Goal: Entertainment & Leisure: Consume media (video, audio)

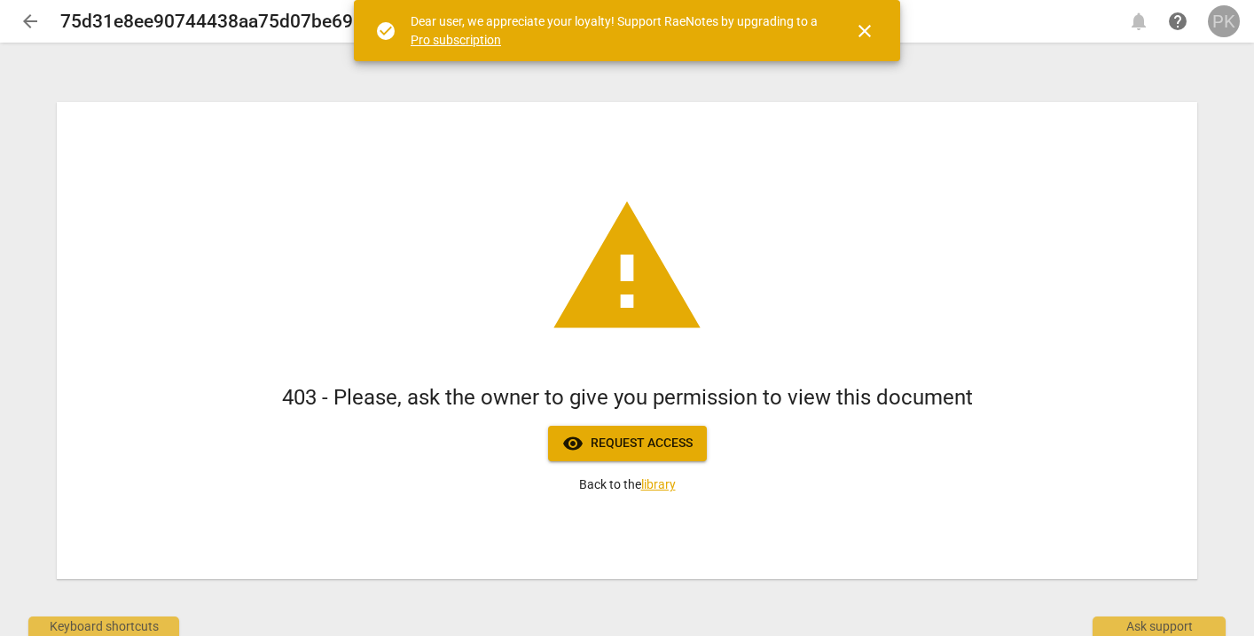
click at [1227, 25] on div "PK" at bounding box center [1224, 21] width 32 height 32
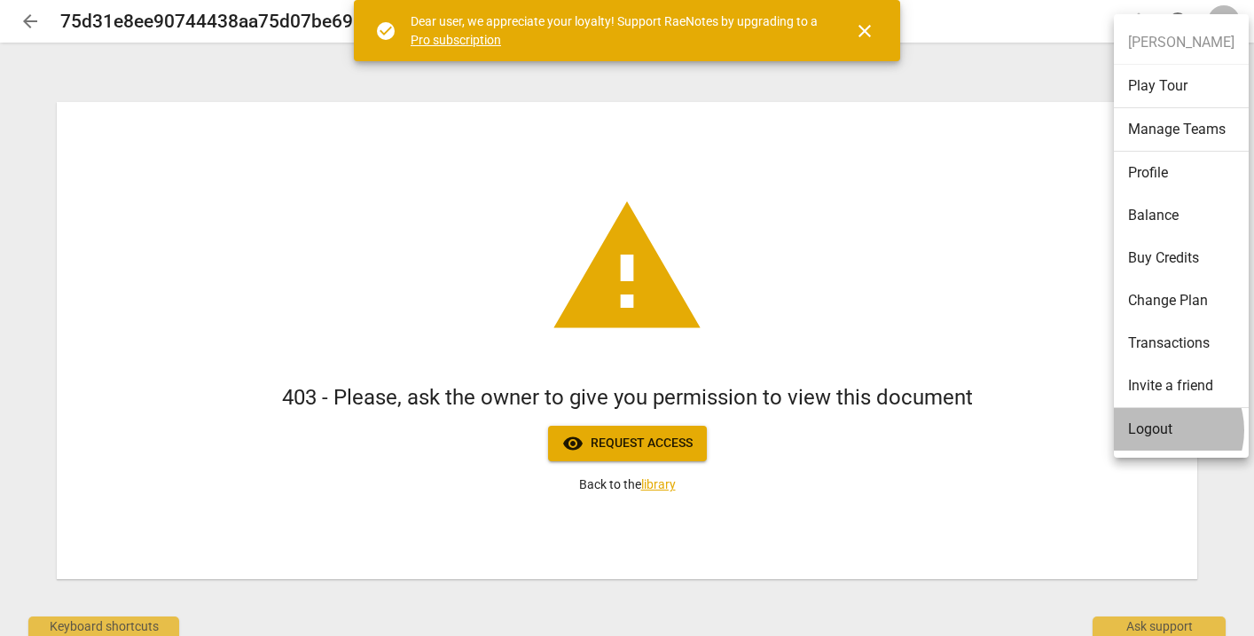
click at [1160, 430] on li "Logout" at bounding box center [1181, 429] width 135 height 43
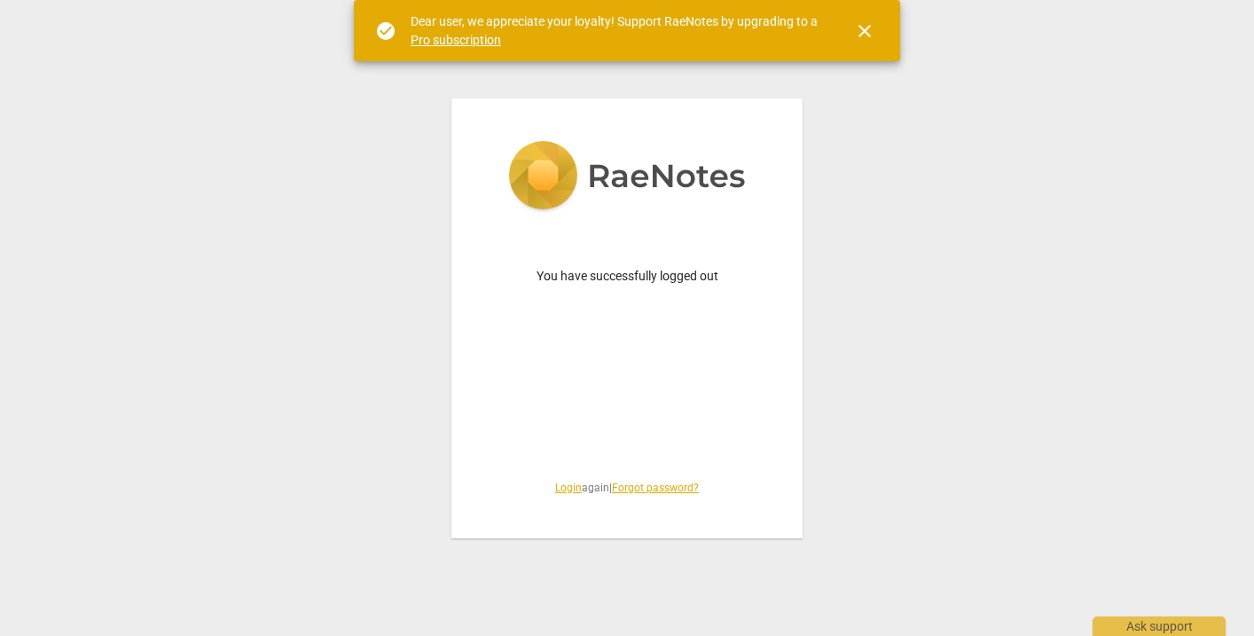
click at [560, 488] on link "Login" at bounding box center [568, 488] width 27 height 12
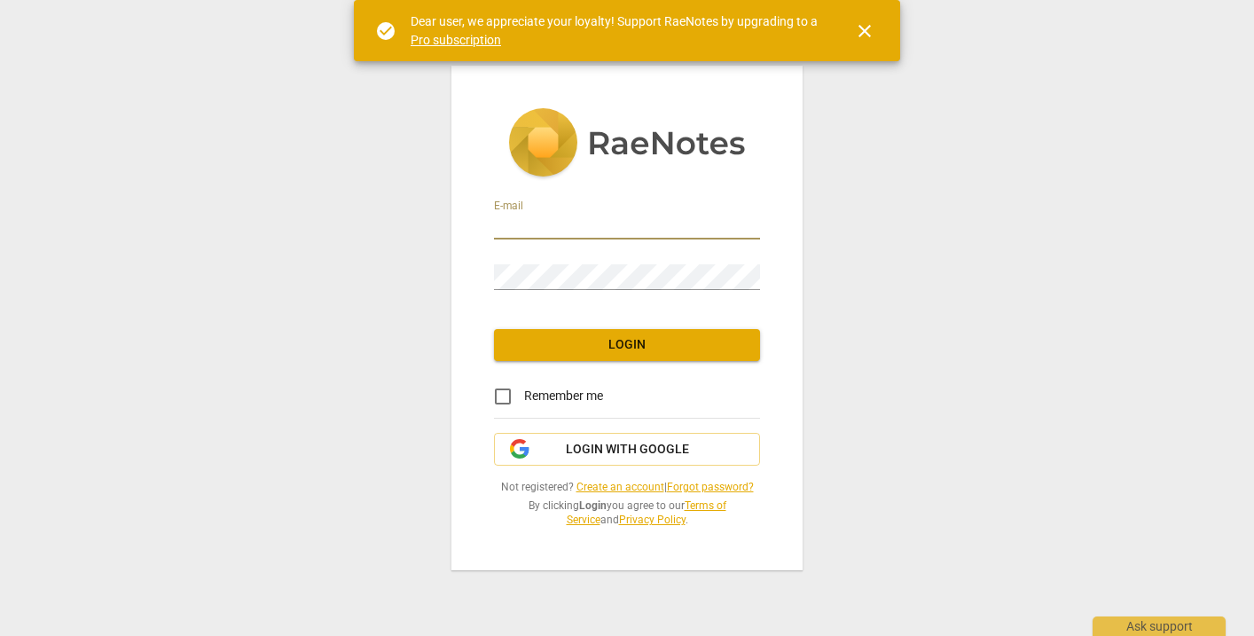
type input "penny@coachacademy.com"
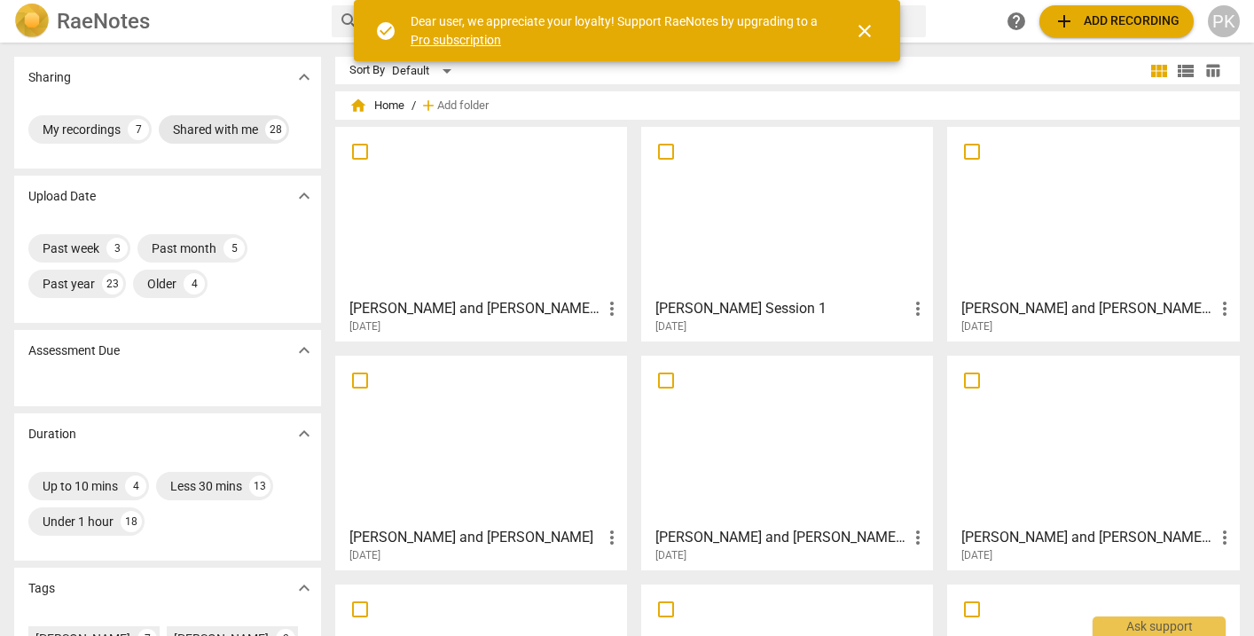
click at [230, 126] on div "Shared with me" at bounding box center [215, 130] width 85 height 18
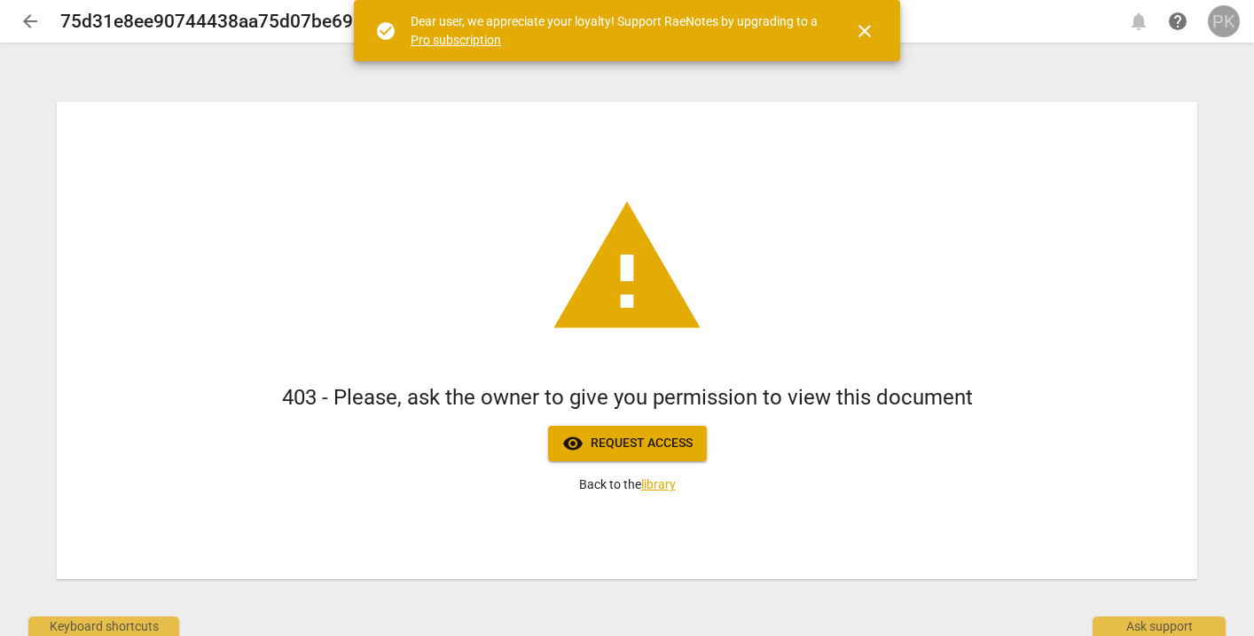
click at [1224, 23] on div "PK" at bounding box center [1224, 21] width 32 height 32
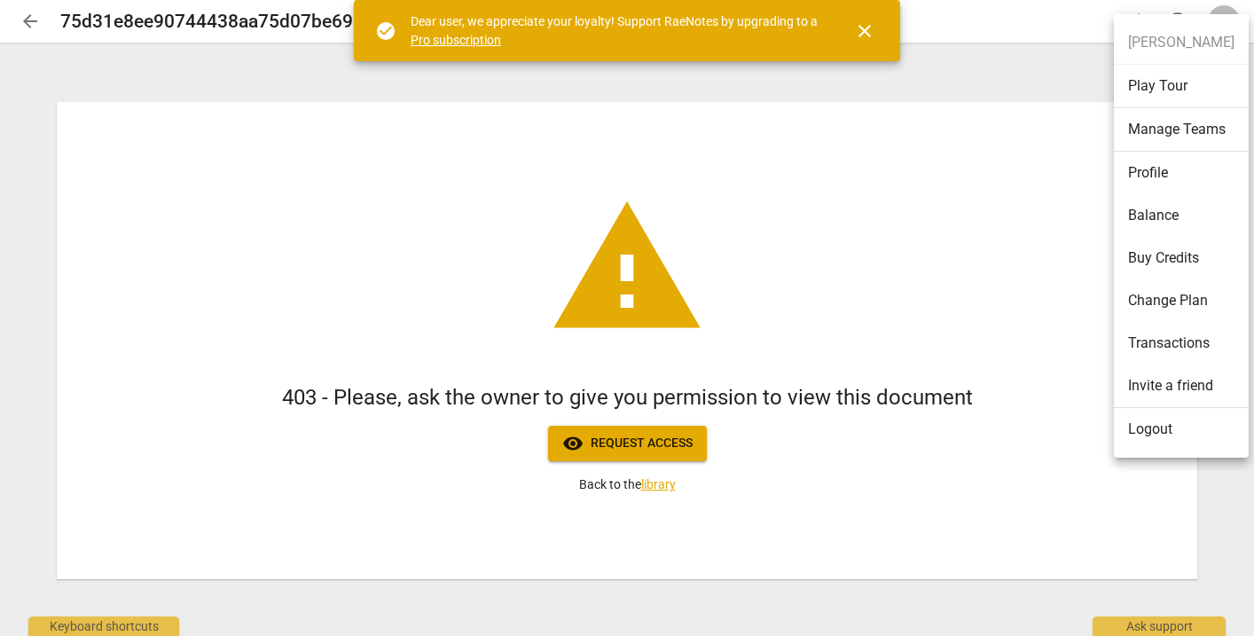
click at [1171, 429] on li "Logout" at bounding box center [1181, 429] width 135 height 43
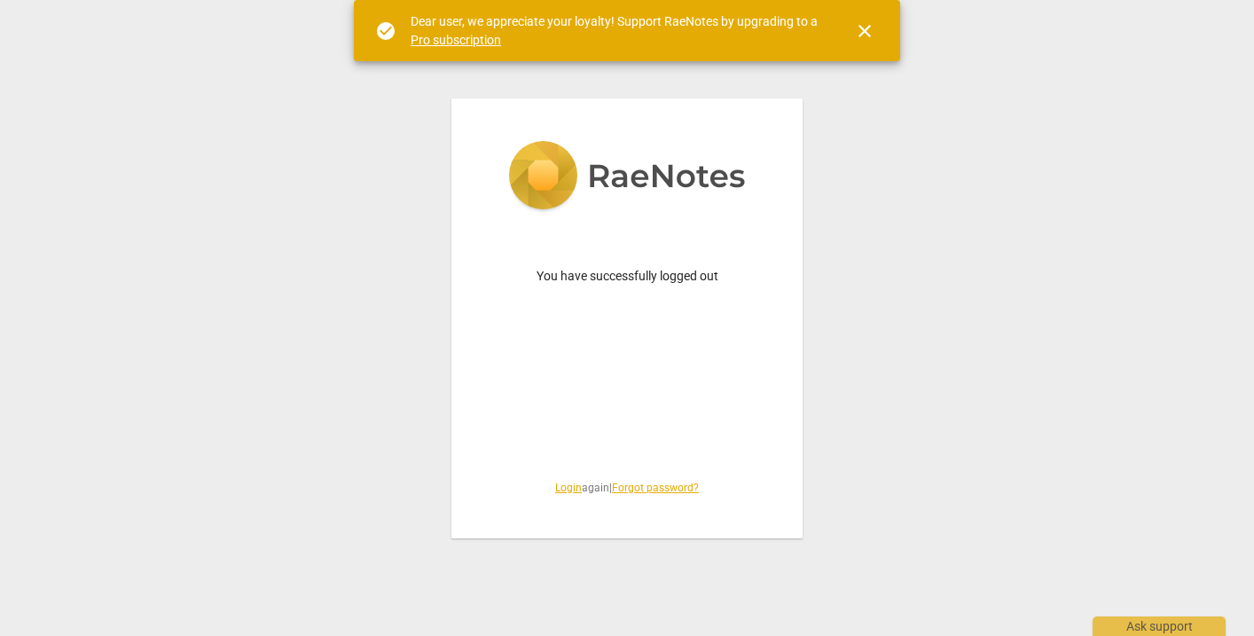
click at [561, 487] on link "Login" at bounding box center [568, 488] width 27 height 12
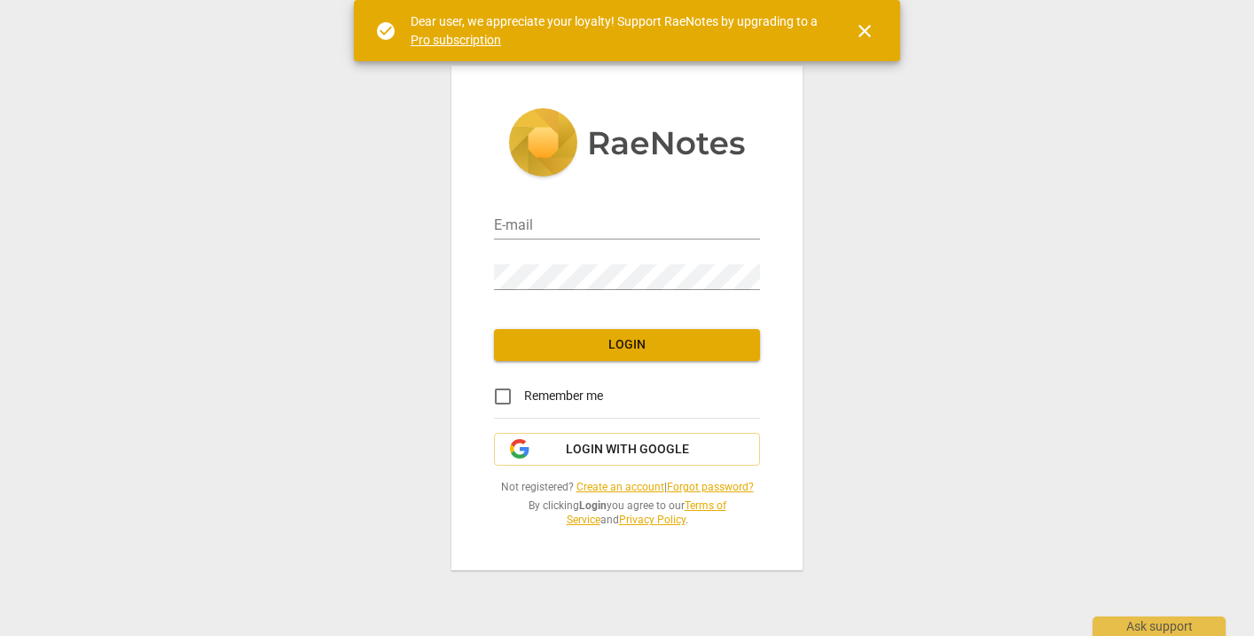
click at [624, 430] on div "E-mail Password Login Remember me Login with Google Not registered? Create an a…" at bounding box center [626, 318] width 351 height 504
click at [627, 455] on span "Login with Google" at bounding box center [627, 450] width 123 height 18
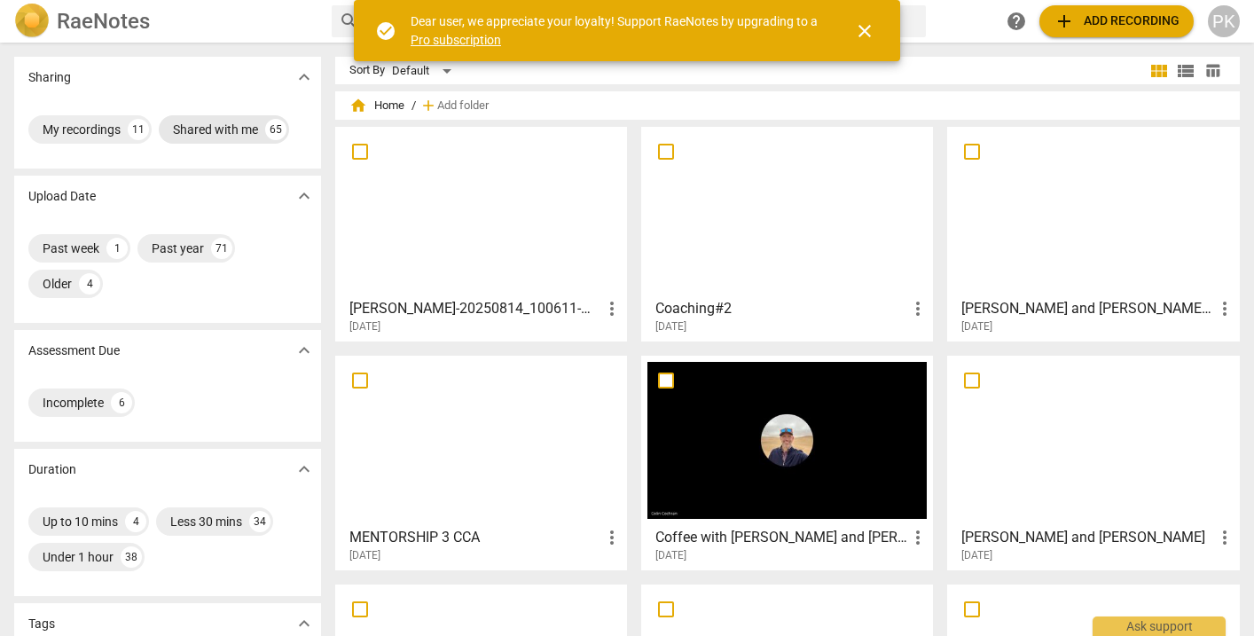
click at [230, 125] on div "Shared with me" at bounding box center [215, 130] width 85 height 18
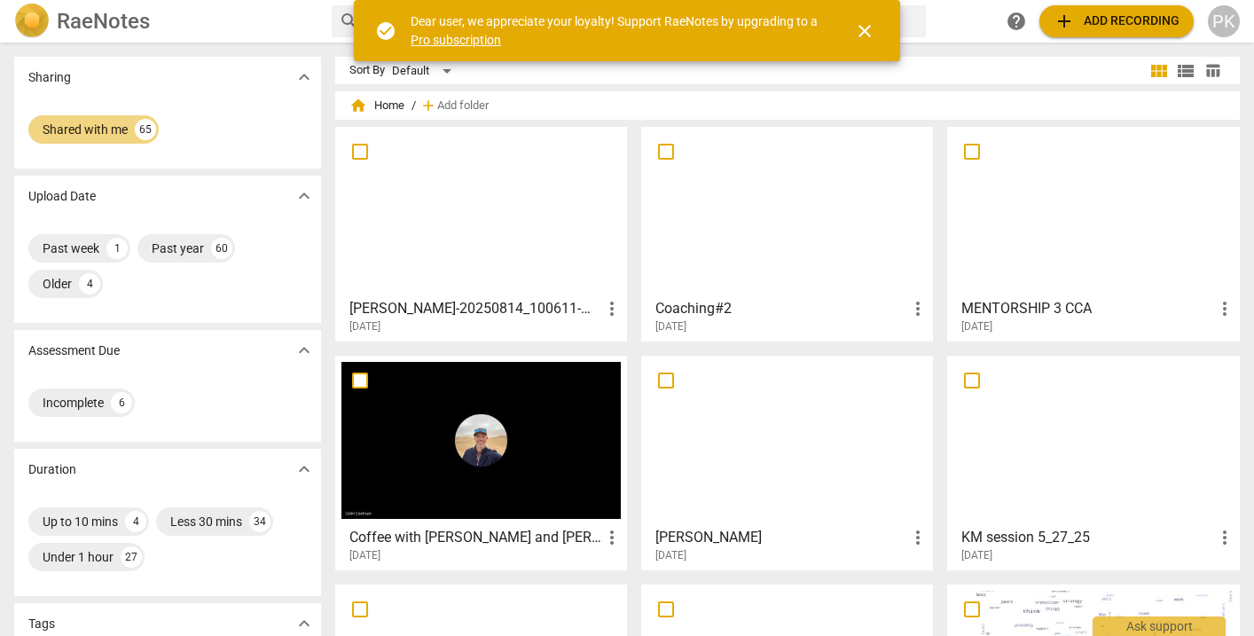
click at [485, 220] on div at bounding box center [480, 211] width 279 height 157
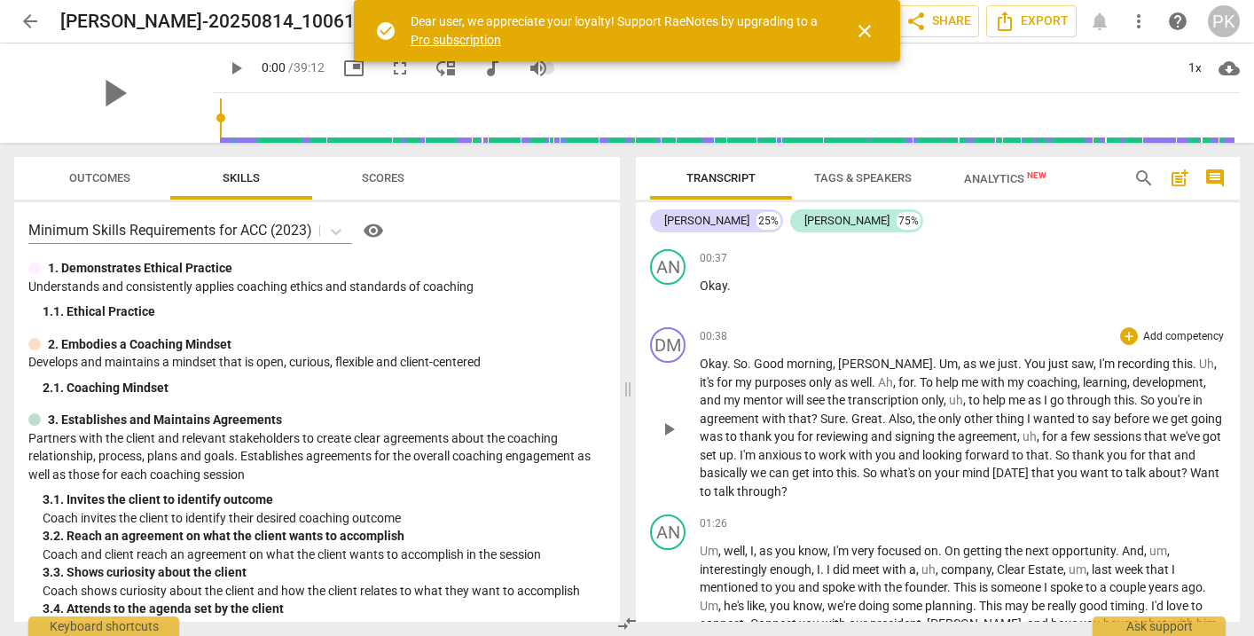
scroll to position [326, 0]
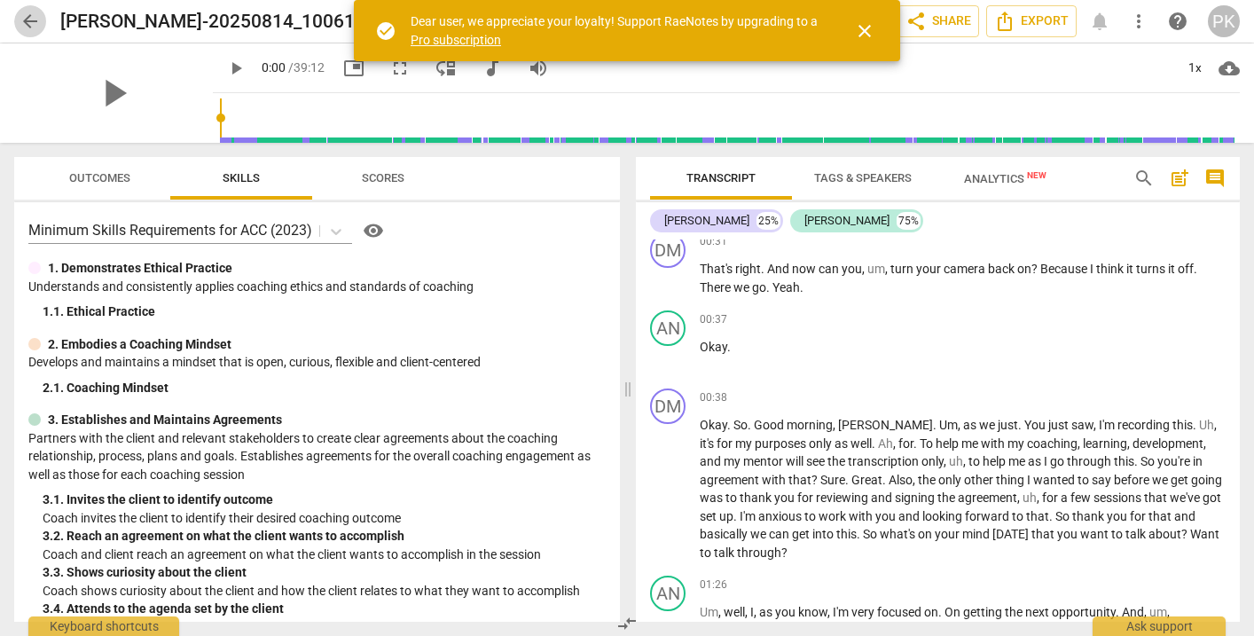
click at [29, 18] on span "arrow_back" at bounding box center [30, 21] width 21 height 21
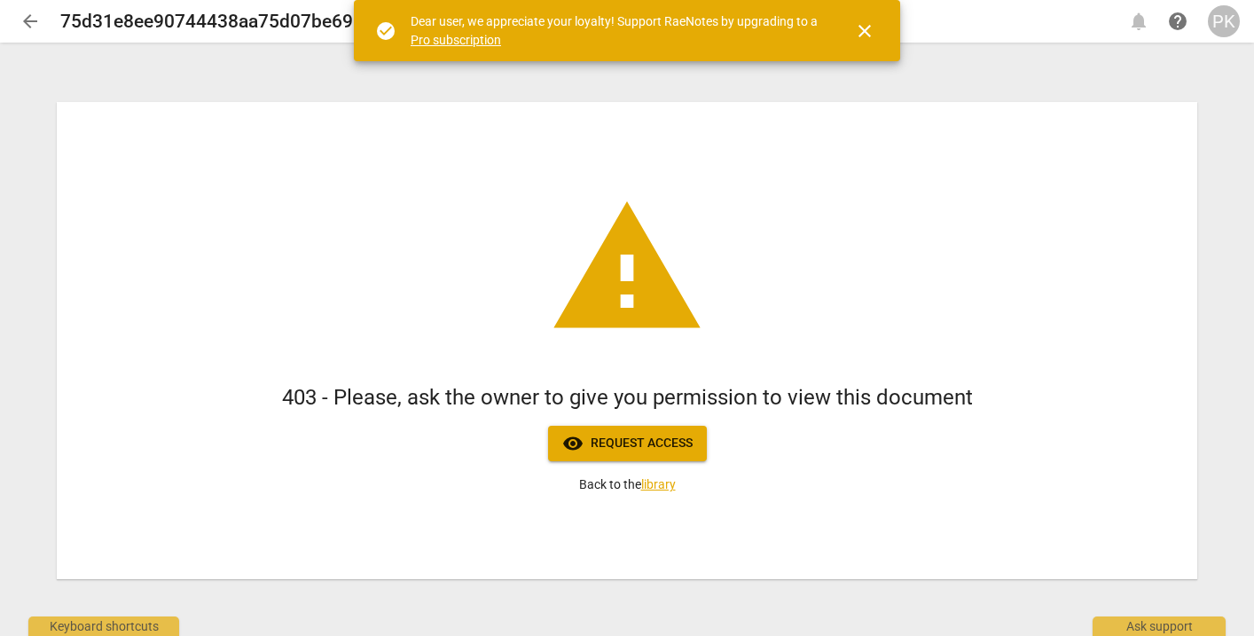
click at [1215, 20] on div "PK" at bounding box center [1224, 21] width 32 height 32
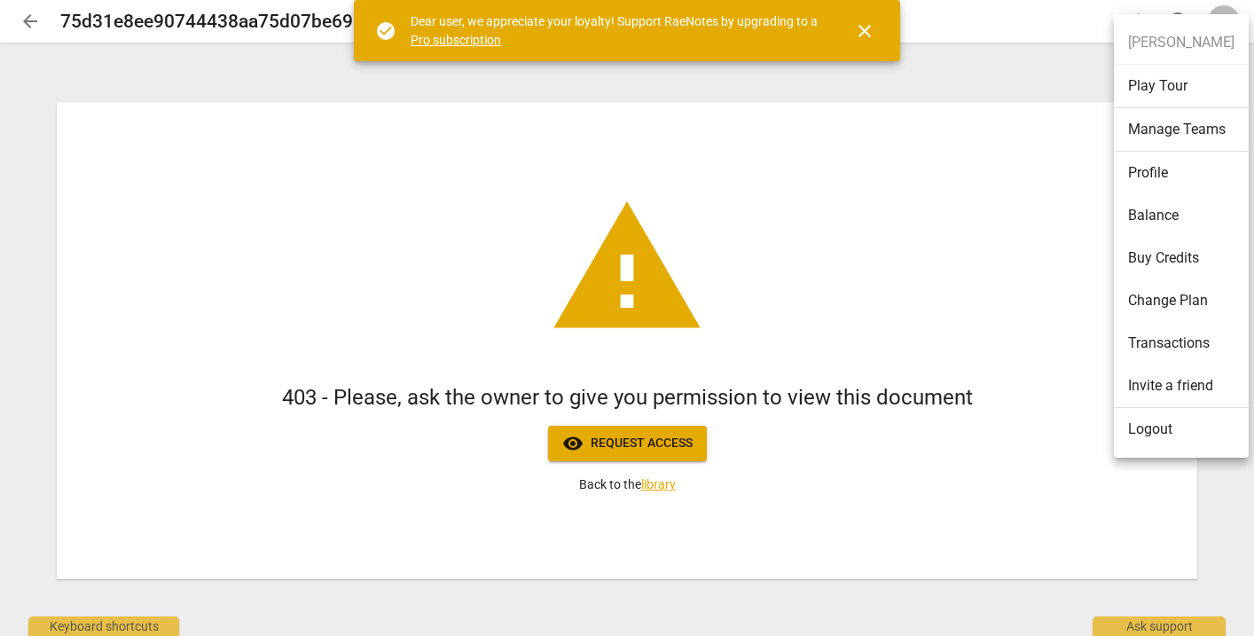
click at [1150, 426] on li "Logout" at bounding box center [1181, 429] width 135 height 43
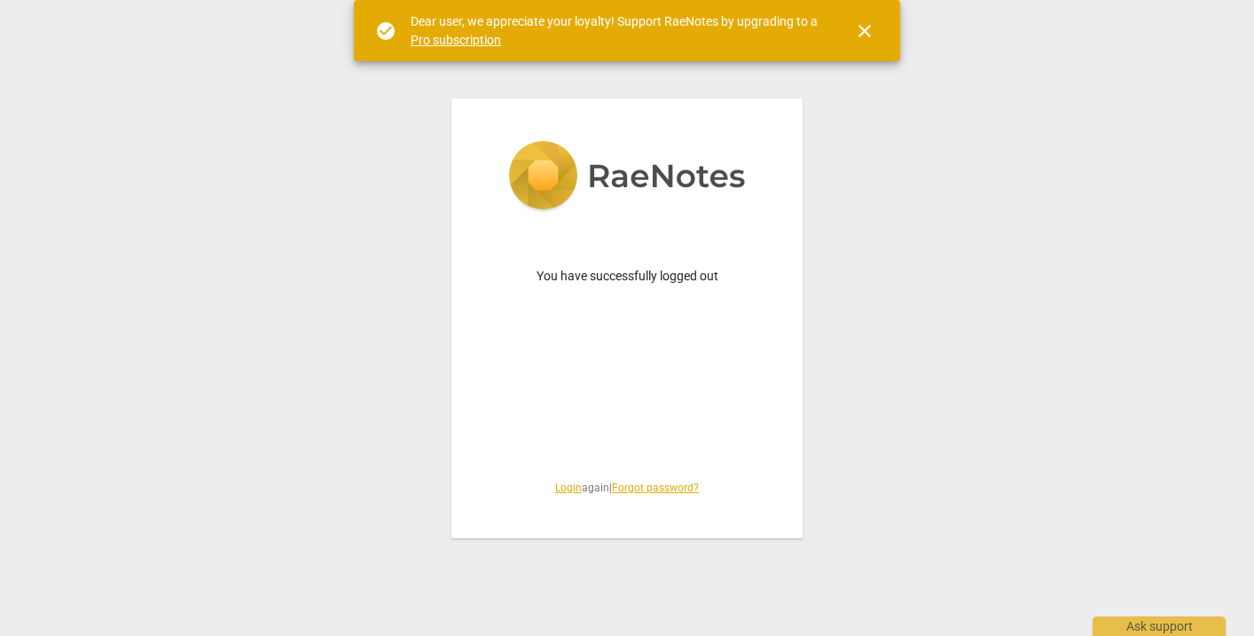
click at [559, 495] on div "You have successfully logged out Login again | Forgot password?" at bounding box center [626, 318] width 351 height 440
click at [560, 488] on link "Login" at bounding box center [568, 488] width 27 height 12
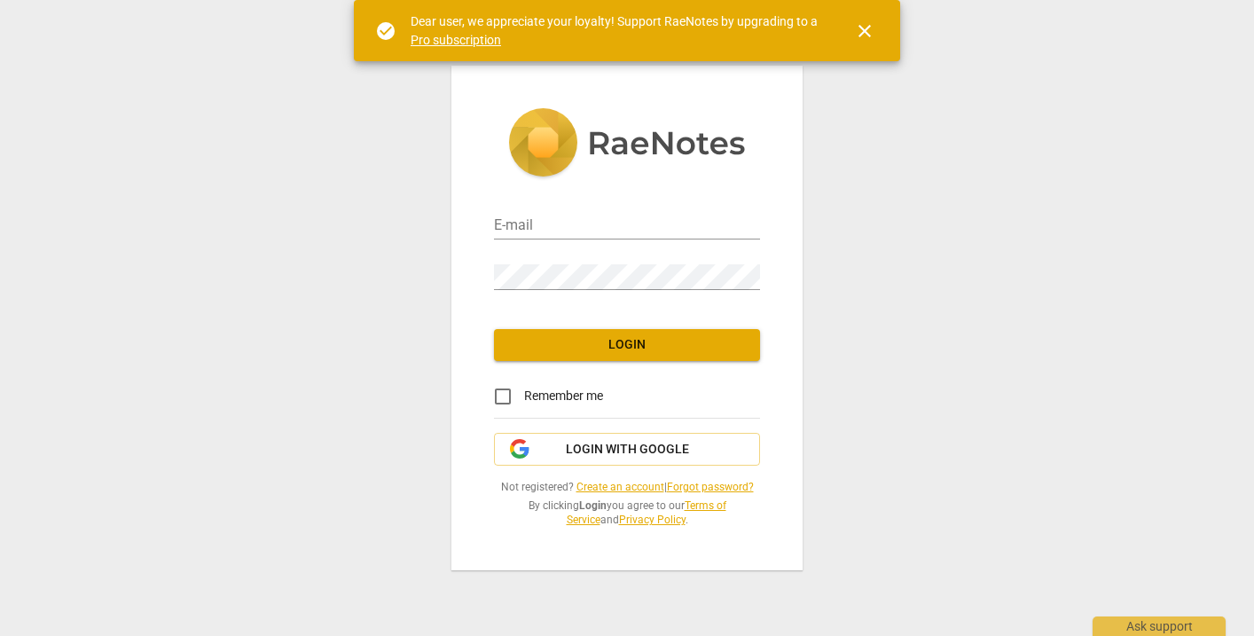
type input "pennylane1413@gmail.com"
click at [606, 343] on span "Login" at bounding box center [627, 345] width 238 height 18
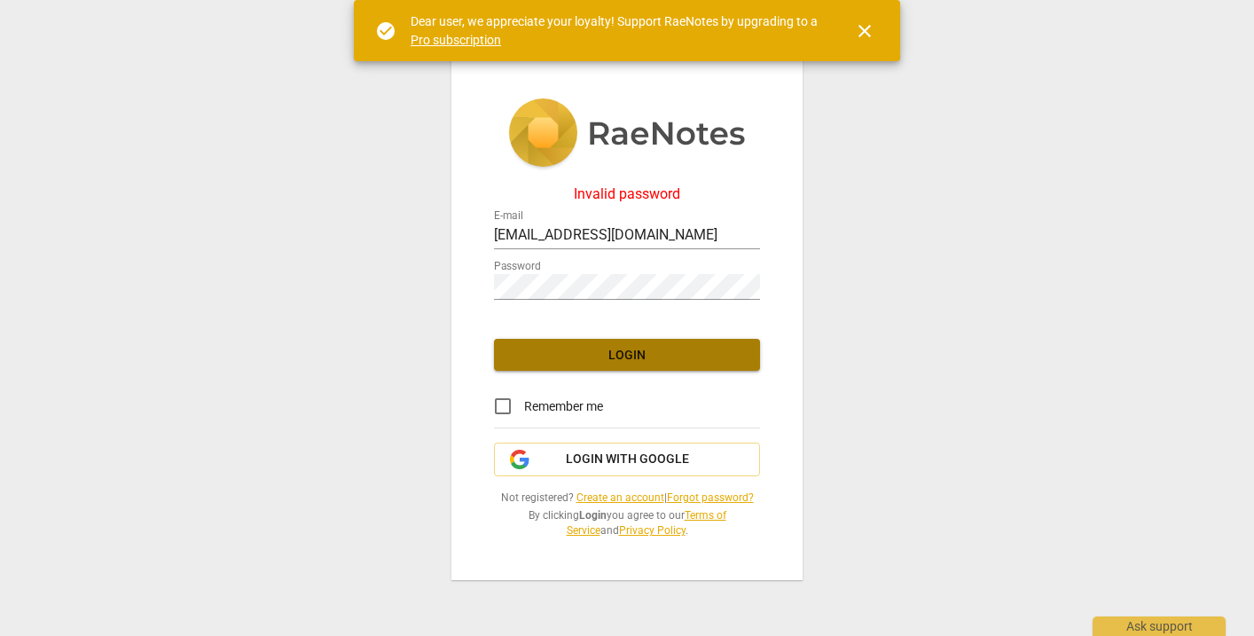
click at [604, 358] on span "Login" at bounding box center [627, 356] width 238 height 18
click at [600, 468] on button "Login with Google" at bounding box center [627, 460] width 266 height 34
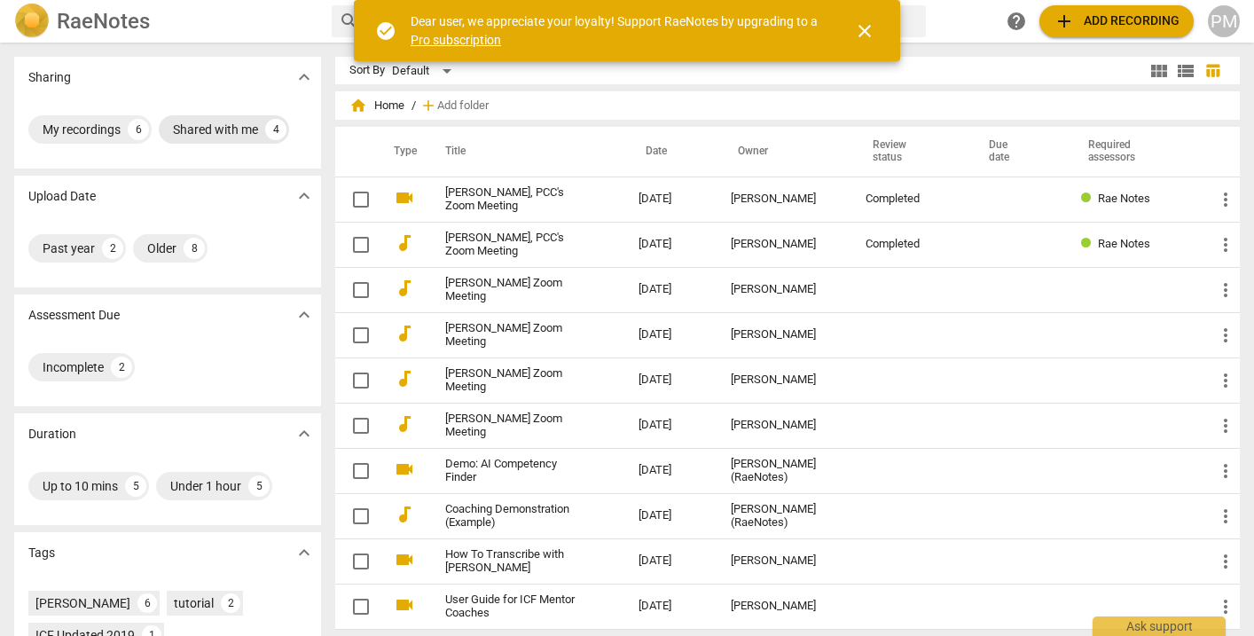
click at [222, 125] on div "Shared with me" at bounding box center [215, 130] width 85 height 18
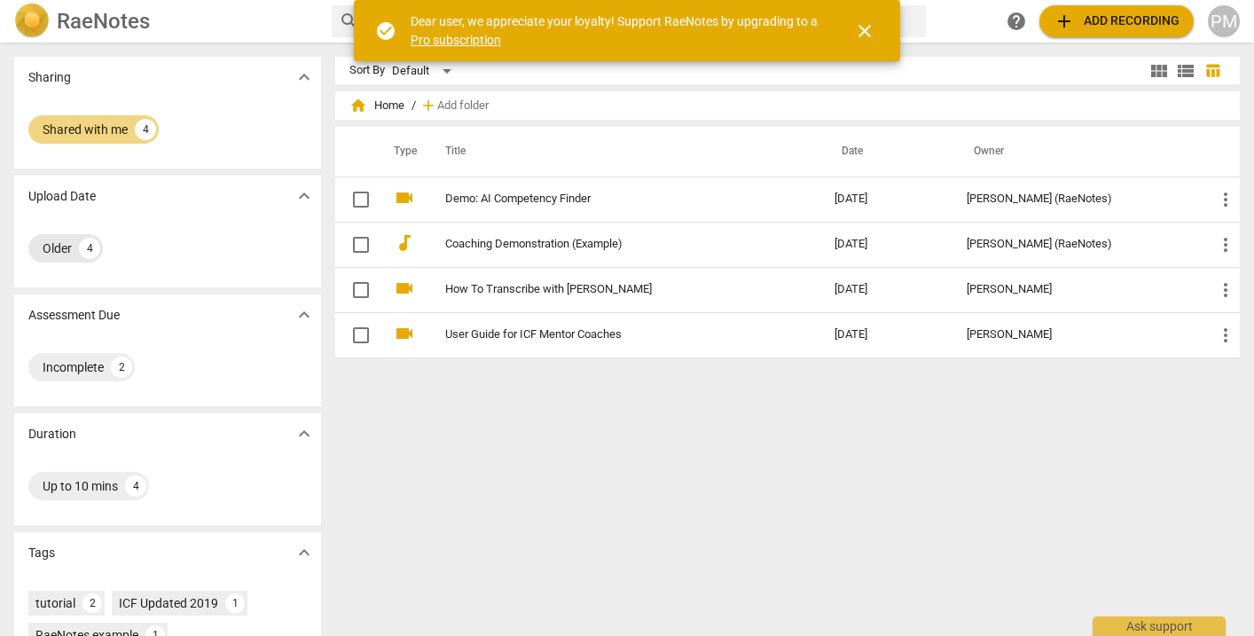
click at [82, 247] on div "4" at bounding box center [89, 248] width 21 height 21
click at [105, 128] on div "Shared with me" at bounding box center [85, 130] width 85 height 18
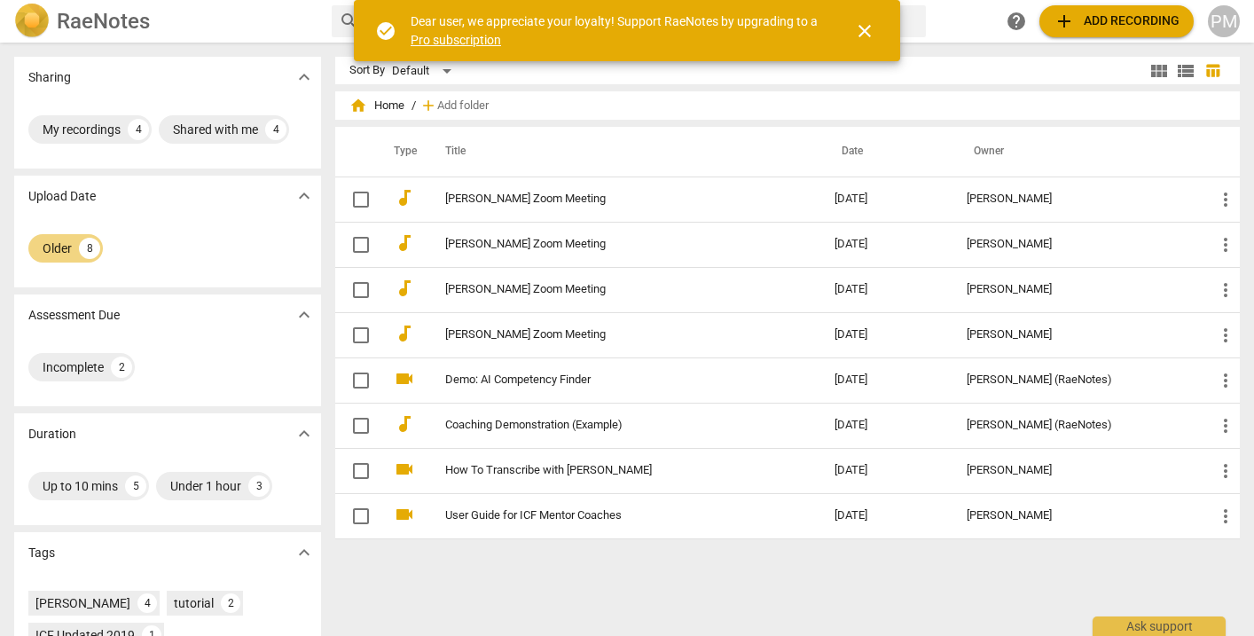
click at [1220, 18] on div "PM" at bounding box center [1224, 21] width 32 height 32
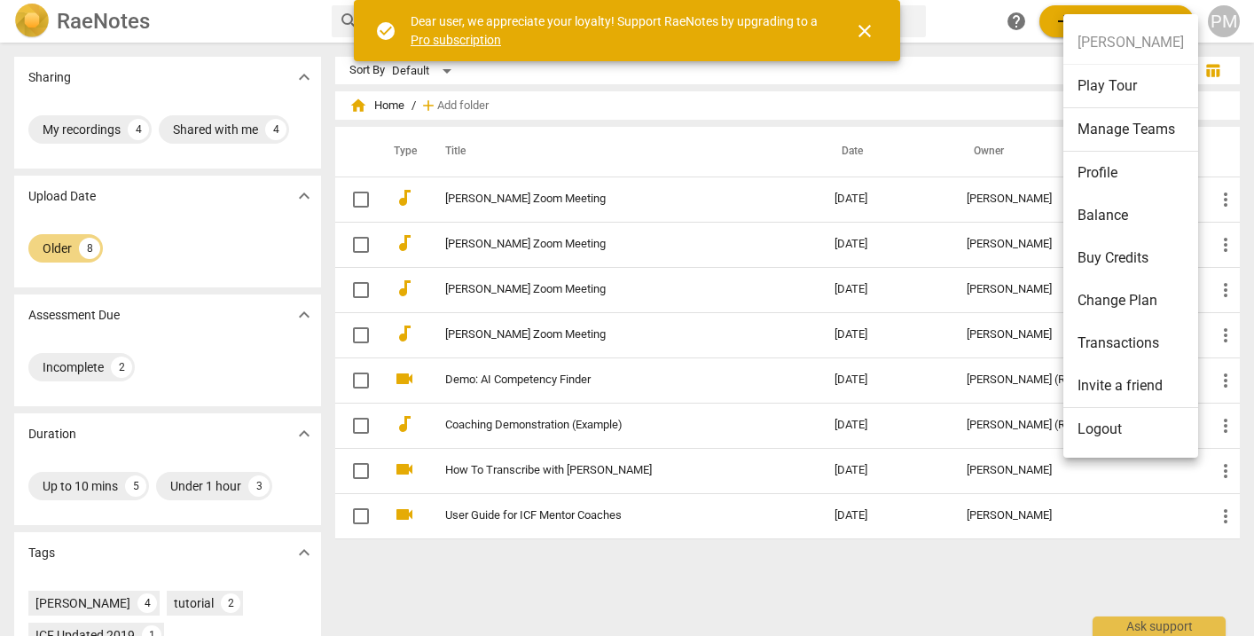
click at [1148, 425] on li "Logout" at bounding box center [1130, 429] width 135 height 43
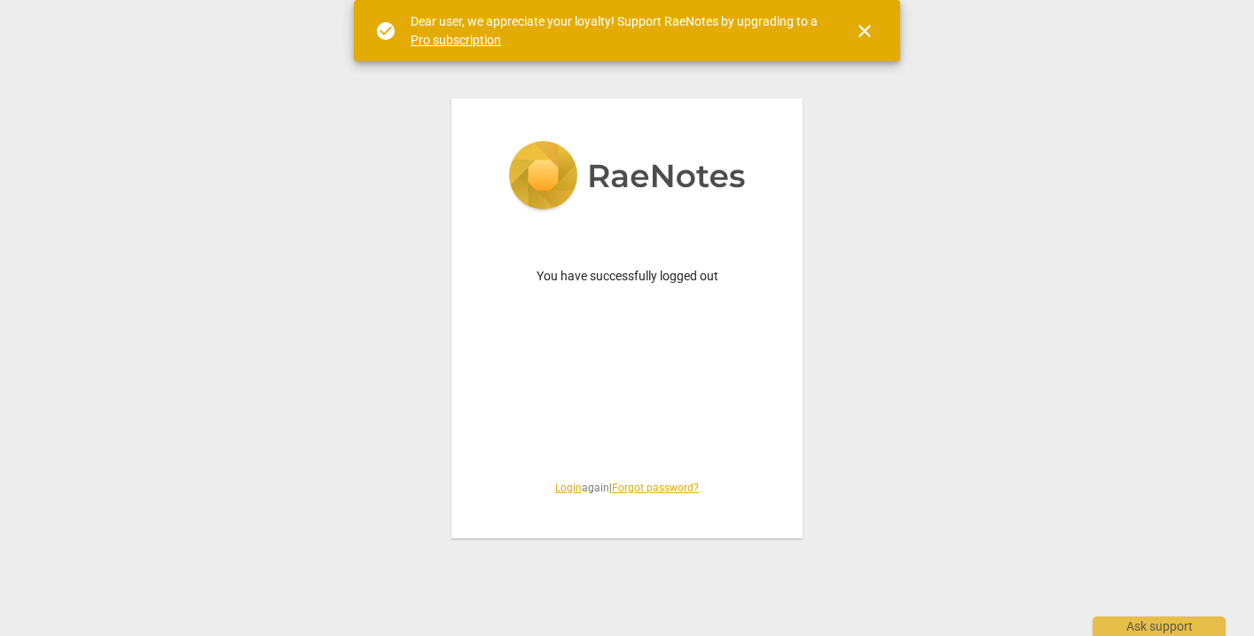
click at [555, 481] on div "You have successfully logged out Login again | Forgot password?" at bounding box center [626, 318] width 351 height 440
click at [559, 489] on link "Login" at bounding box center [568, 488] width 27 height 12
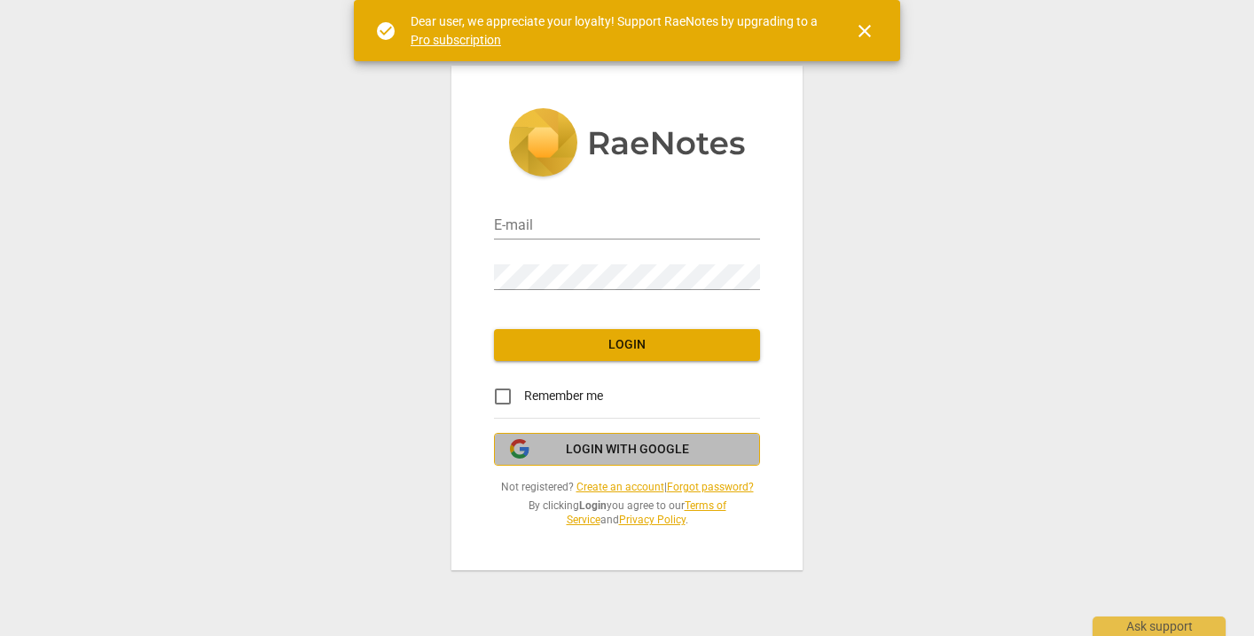
click at [606, 448] on span "Login with Google" at bounding box center [627, 450] width 123 height 18
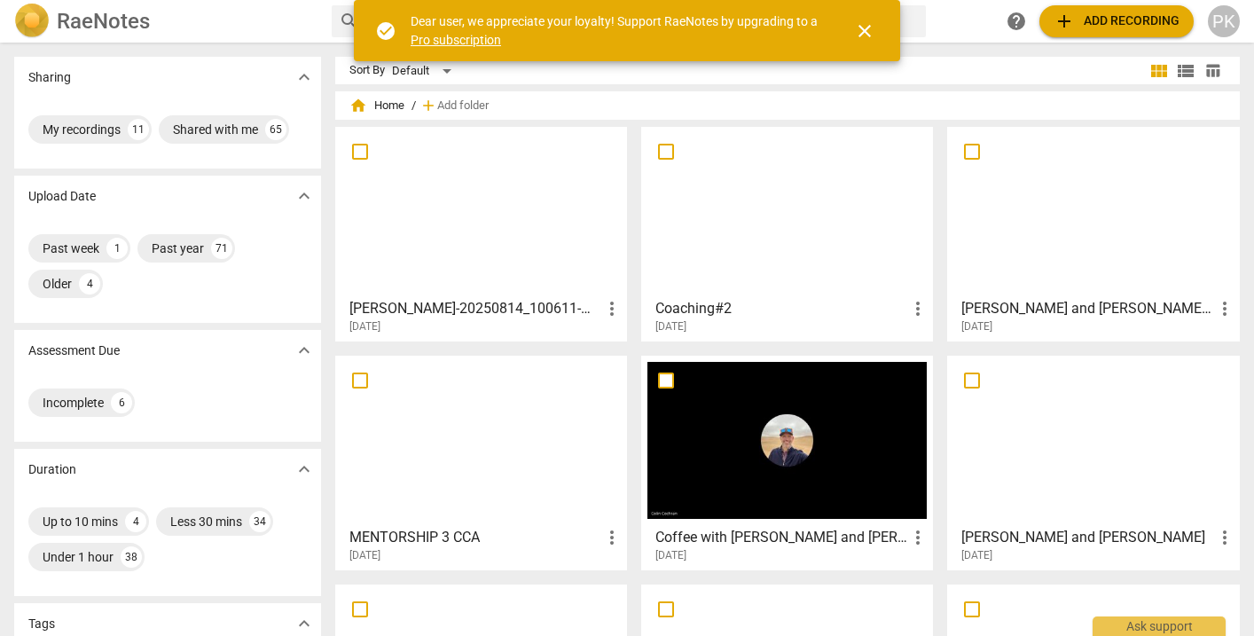
click at [576, 275] on div at bounding box center [480, 211] width 279 height 157
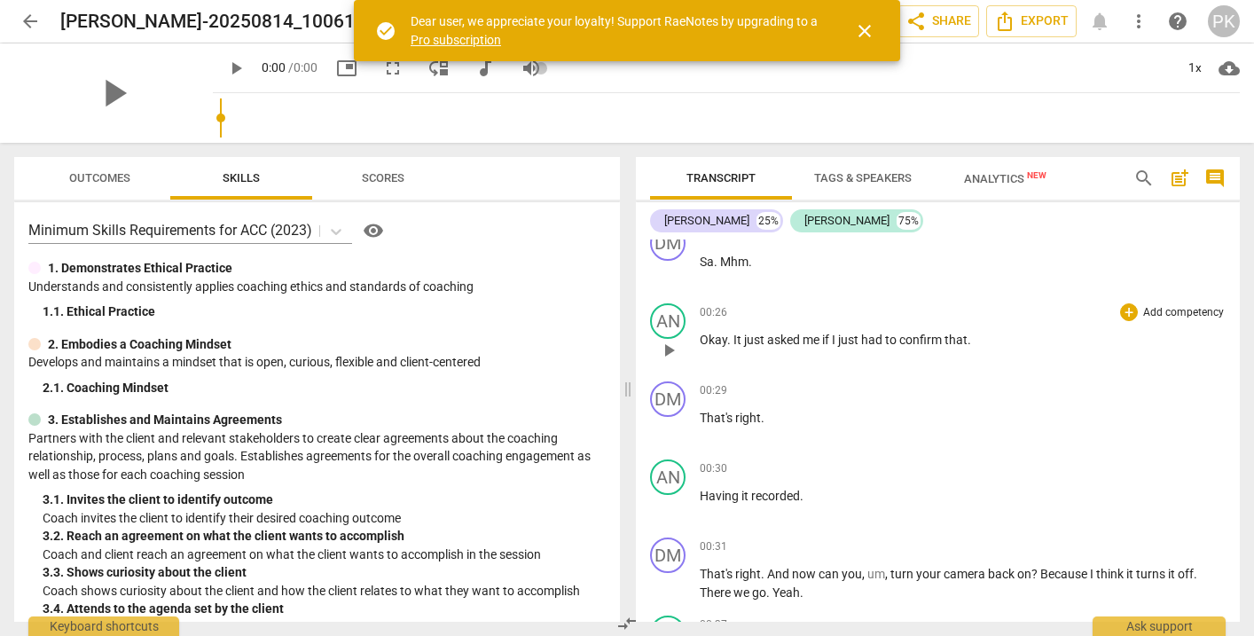
scroll to position [27, 0]
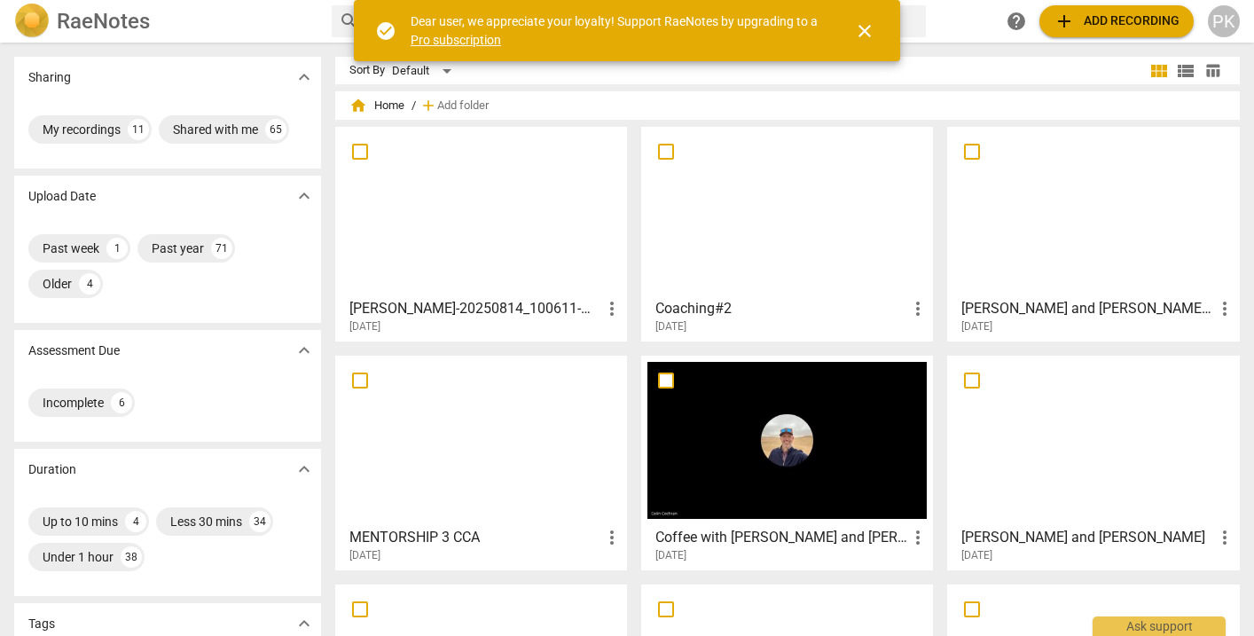
click at [399, 248] on div at bounding box center [480, 211] width 279 height 157
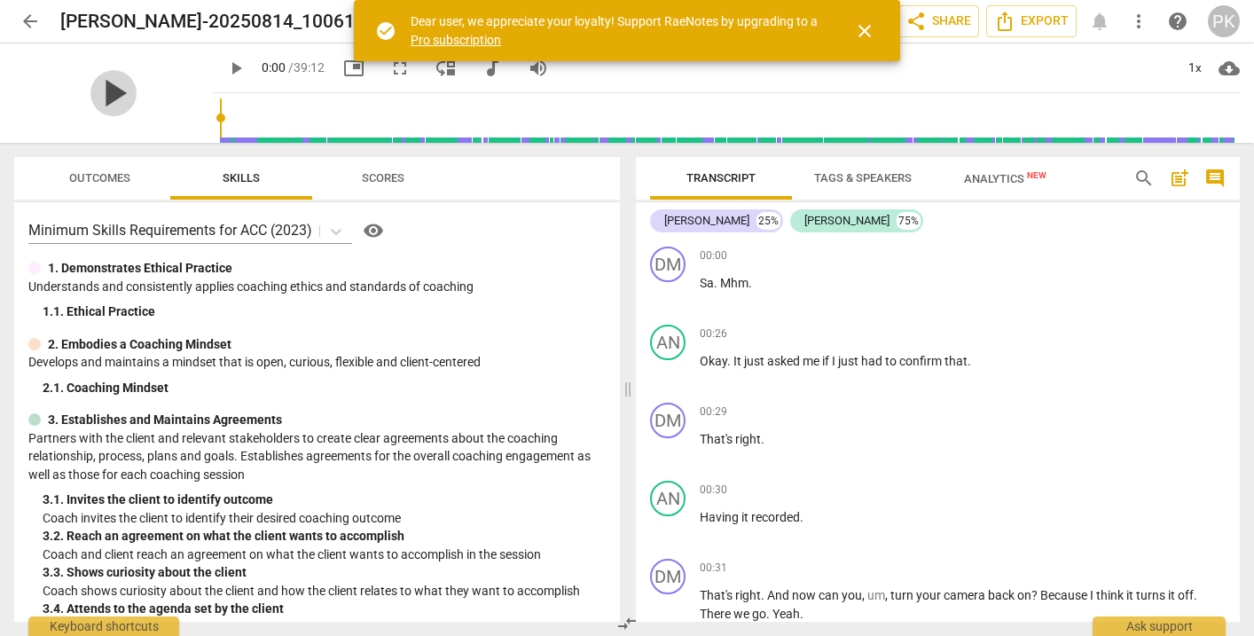
click at [107, 93] on span "play_arrow" at bounding box center [113, 93] width 46 height 46
click at [225, 68] on span "pause" at bounding box center [235, 68] width 21 height 21
click at [225, 71] on span "play_arrow" at bounding box center [235, 68] width 21 height 21
drag, startPoint x: 199, startPoint y: 111, endPoint x: 217, endPoint y: 111, distance: 18.6
click at [220, 111] on input "range" at bounding box center [730, 118] width 1020 height 57
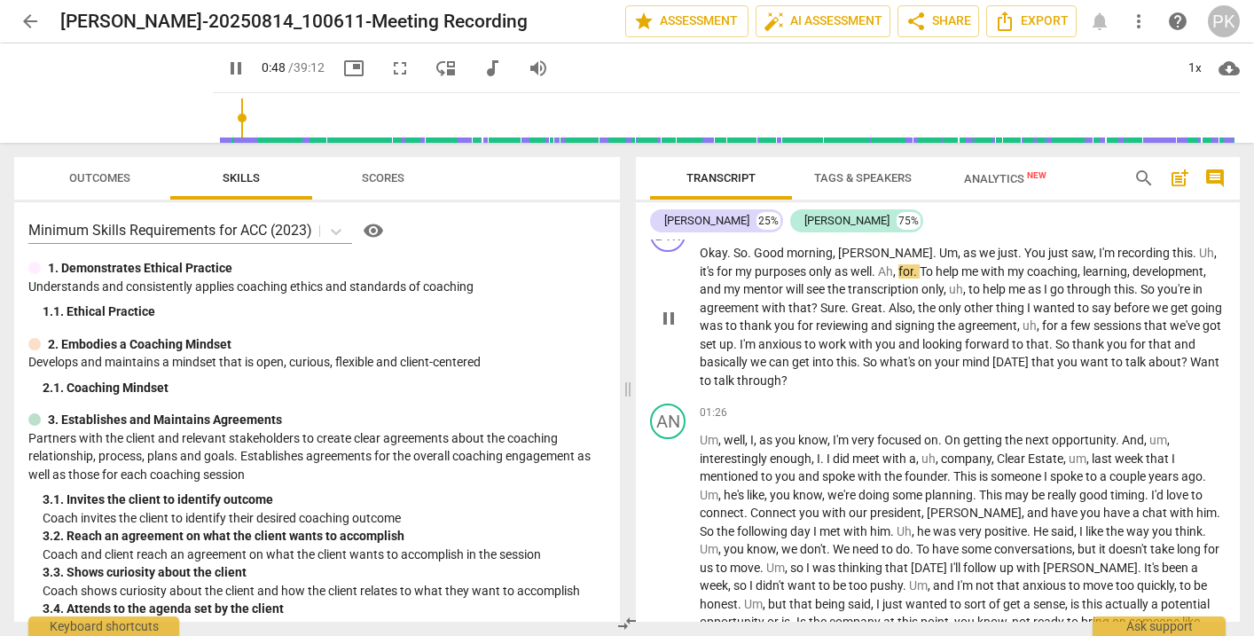
scroll to position [499, 0]
click at [1192, 72] on div "1x" at bounding box center [1195, 68] width 34 height 28
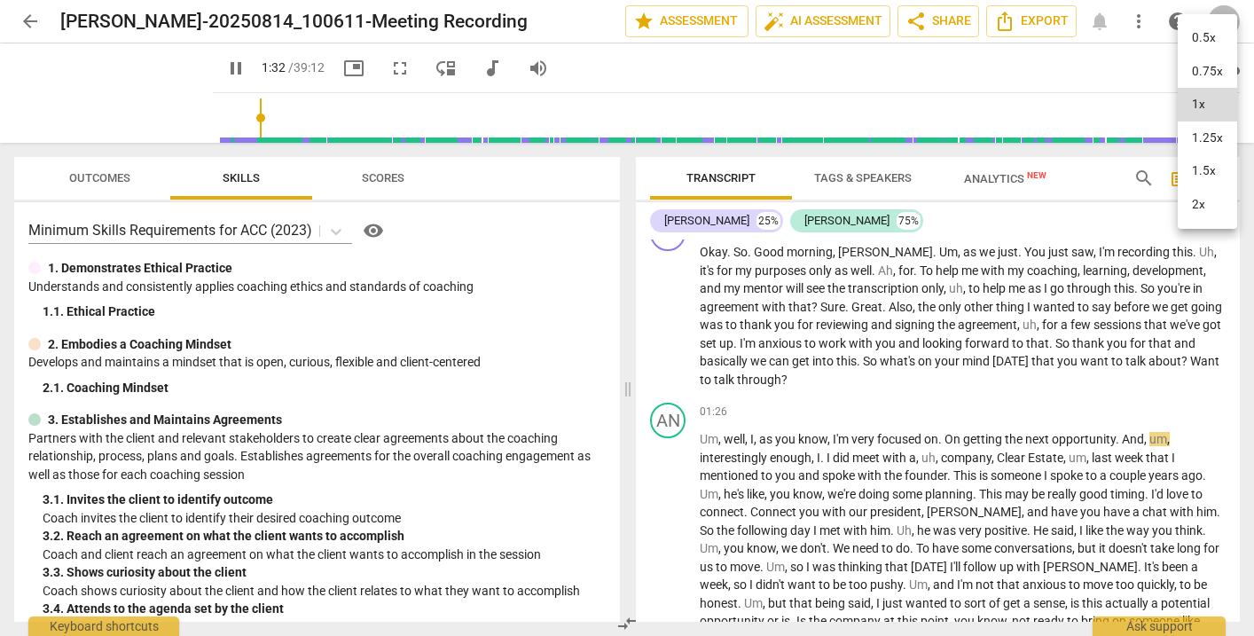
click at [1205, 158] on li "1.5x" at bounding box center [1207, 171] width 59 height 34
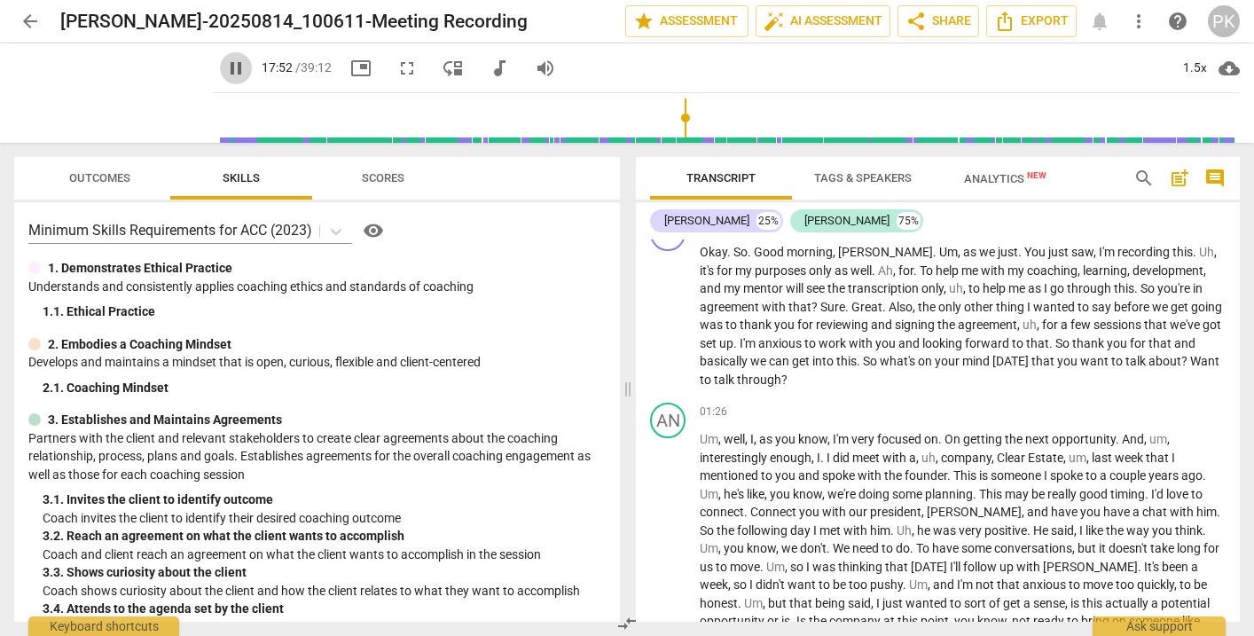
click at [225, 69] on span "pause" at bounding box center [235, 68] width 21 height 21
type input "1073"
